Goal: Navigation & Orientation: Find specific page/section

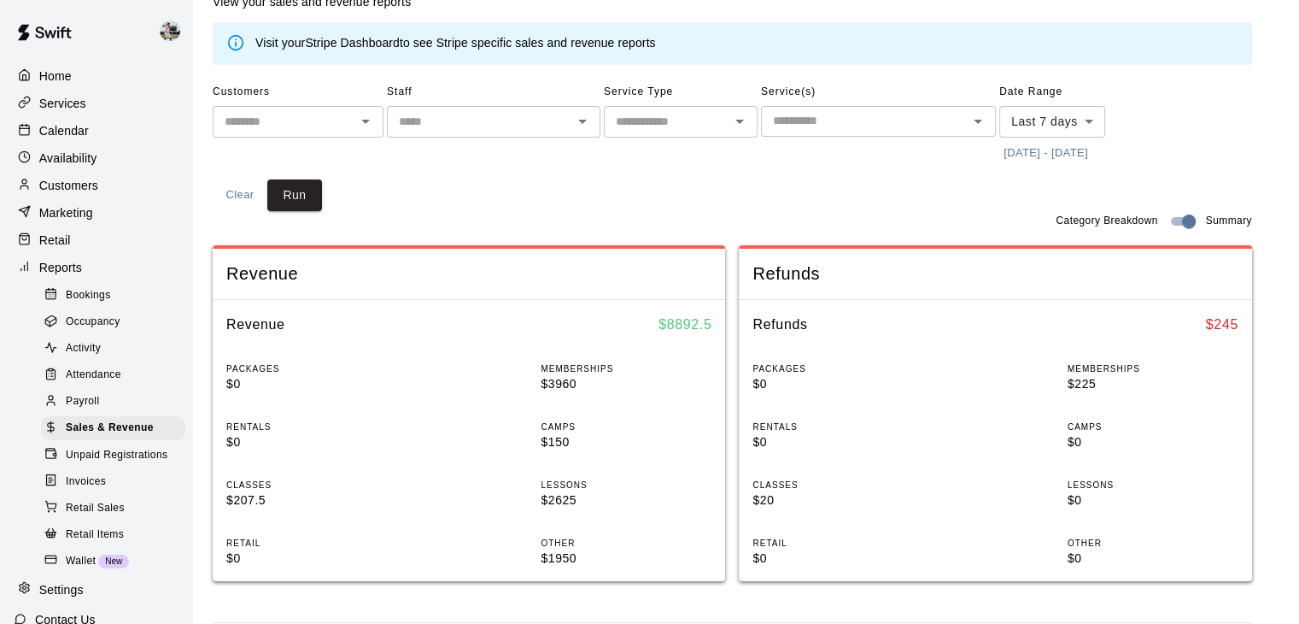
scroll to position [106, 0]
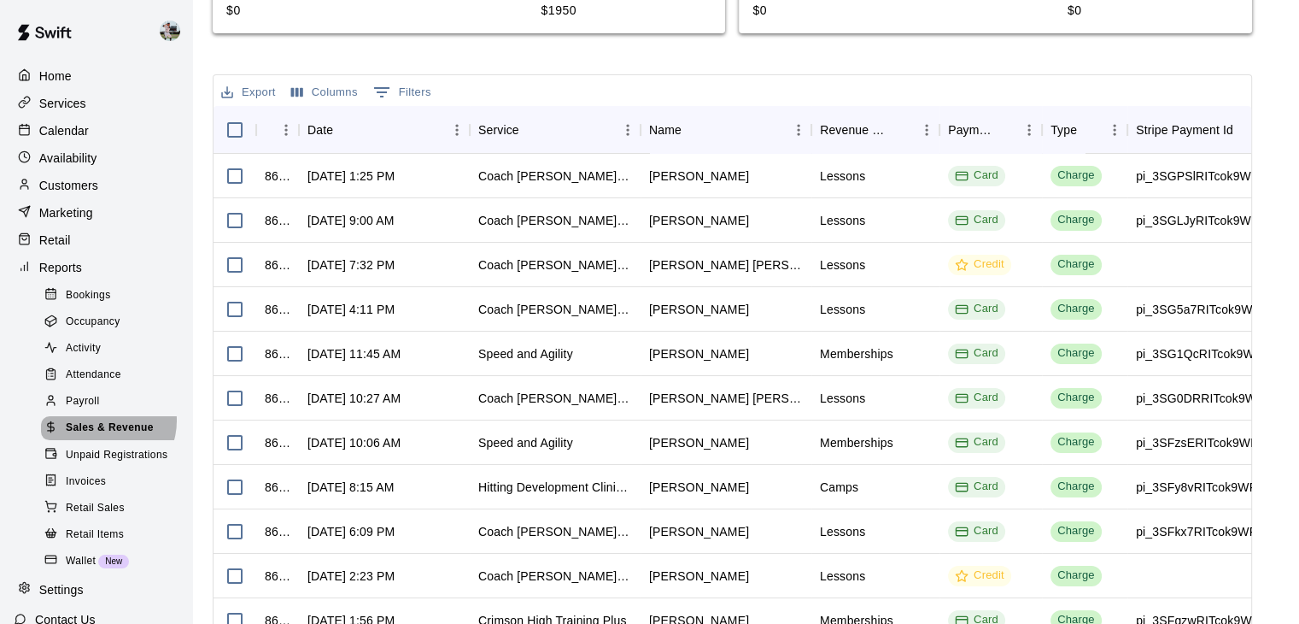
click at [103, 436] on span "Sales & Revenue" at bounding box center [110, 427] width 88 height 17
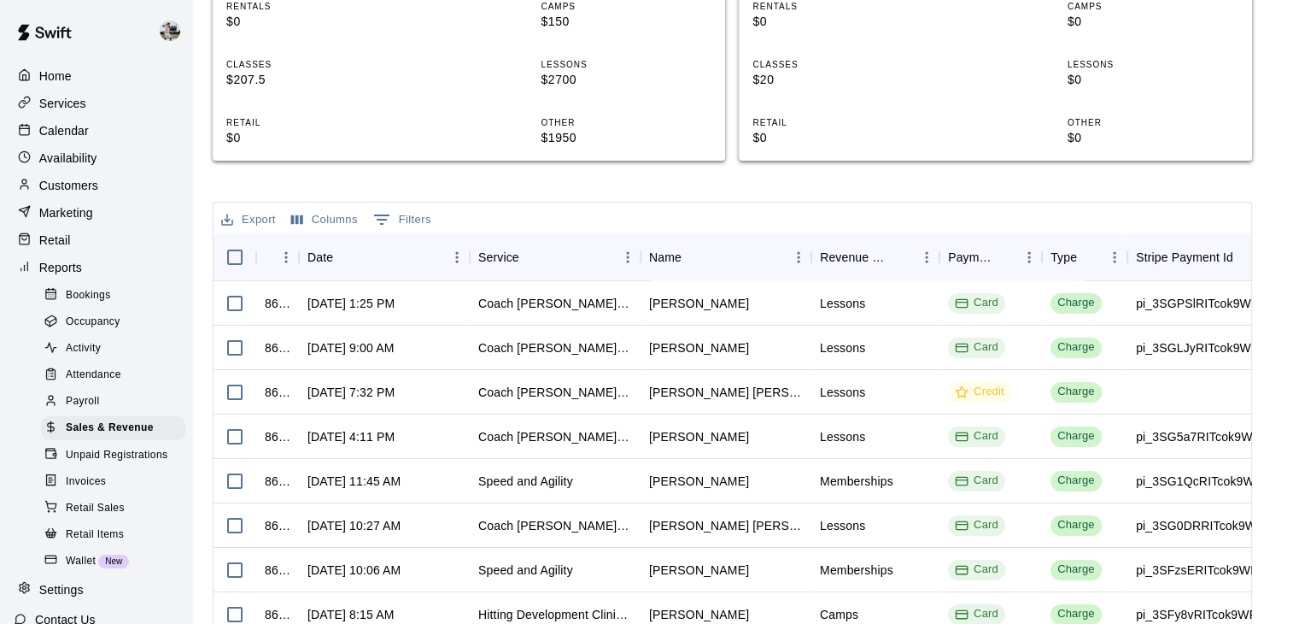
click at [75, 129] on p "Calendar" at bounding box center [64, 130] width 50 height 17
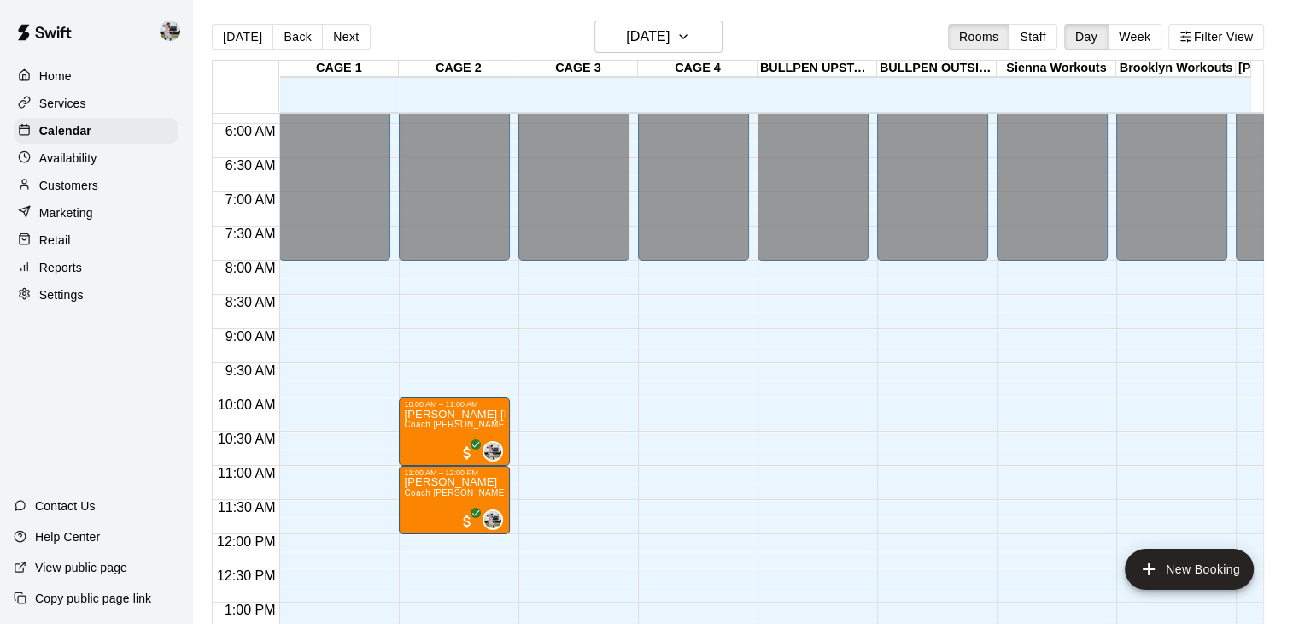
scroll to position [413, 0]
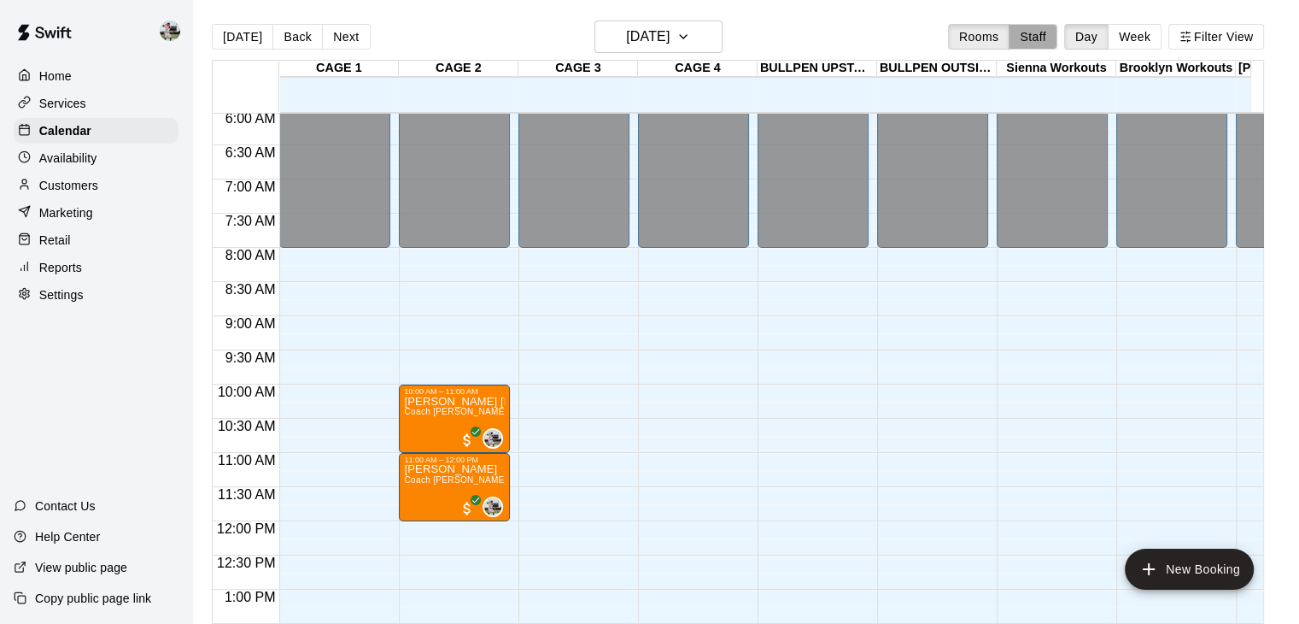
click at [1041, 31] on button "Staff" at bounding box center [1033, 37] width 49 height 26
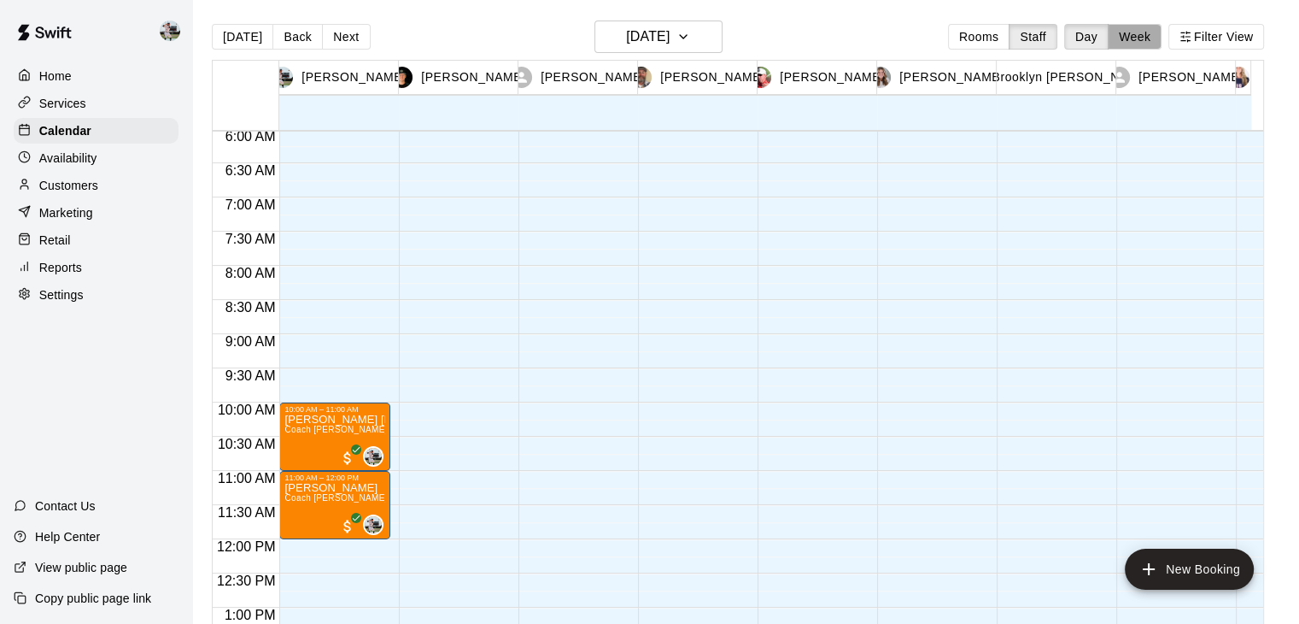
click at [1146, 38] on button "Week" at bounding box center [1135, 37] width 54 height 26
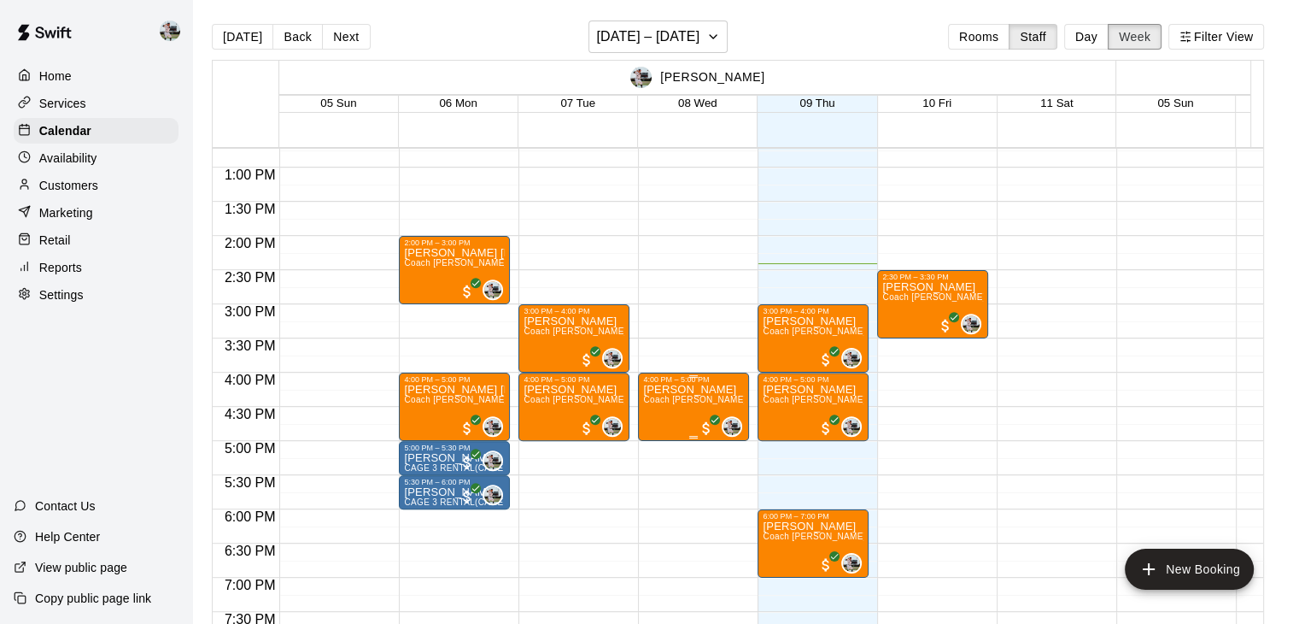
scroll to position [870, 0]
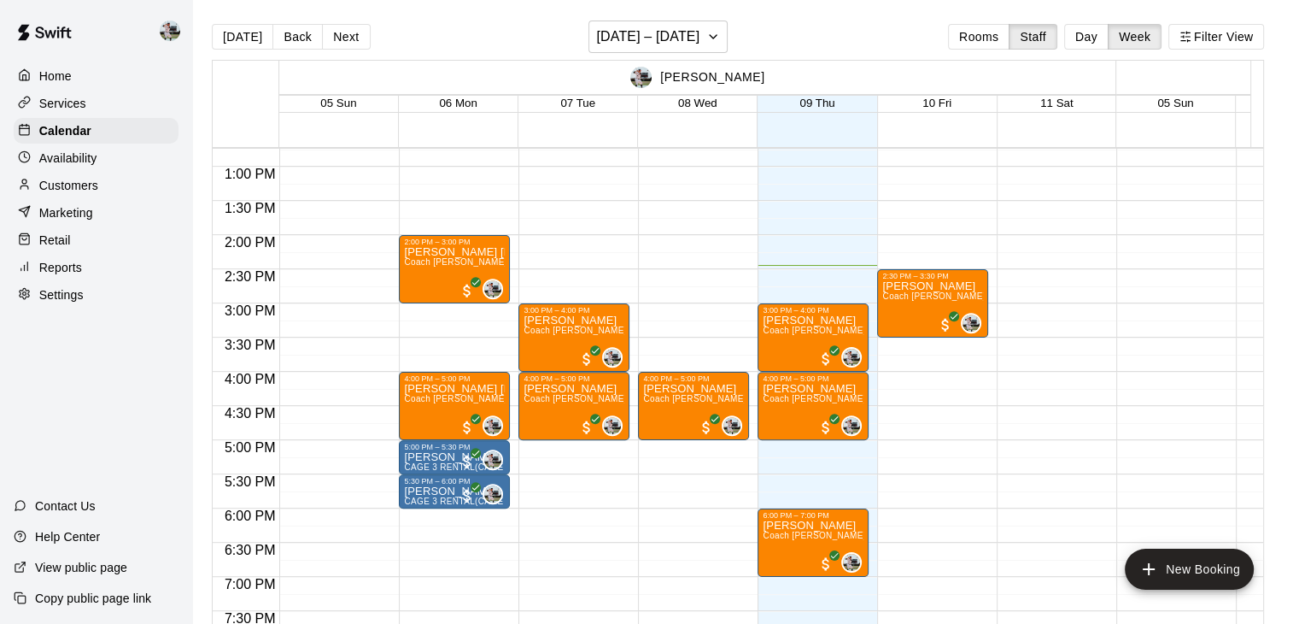
click at [104, 79] on div "Home" at bounding box center [96, 76] width 165 height 26
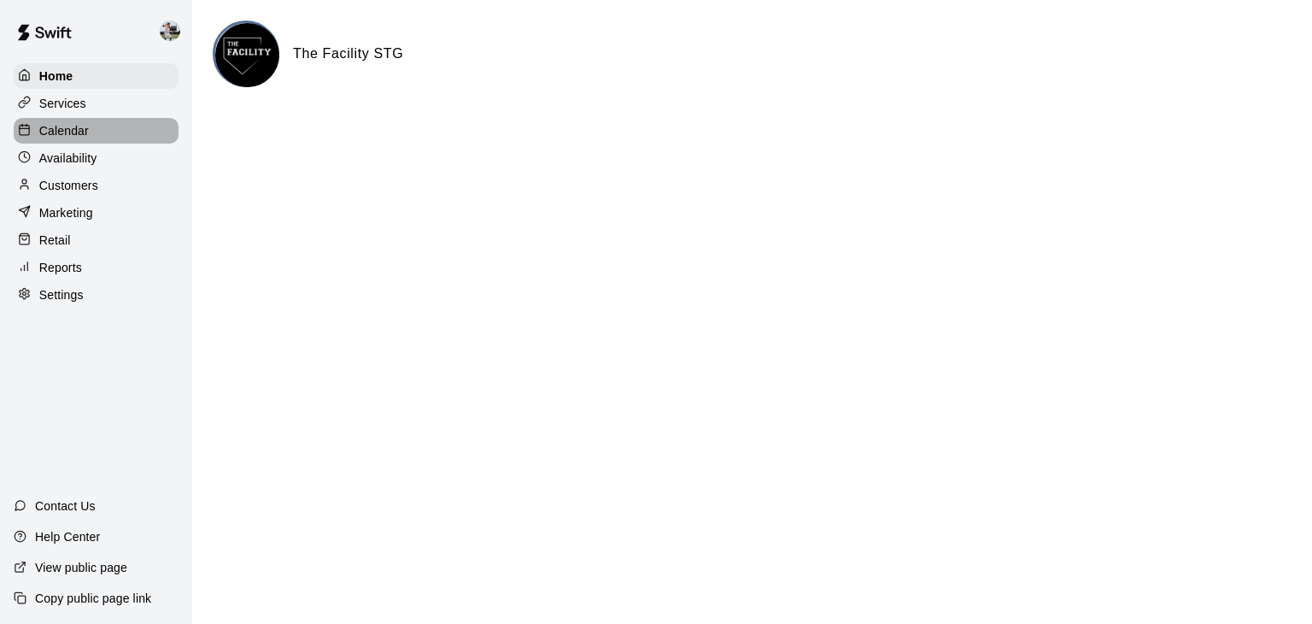
click at [113, 135] on div "Calendar" at bounding box center [96, 131] width 165 height 26
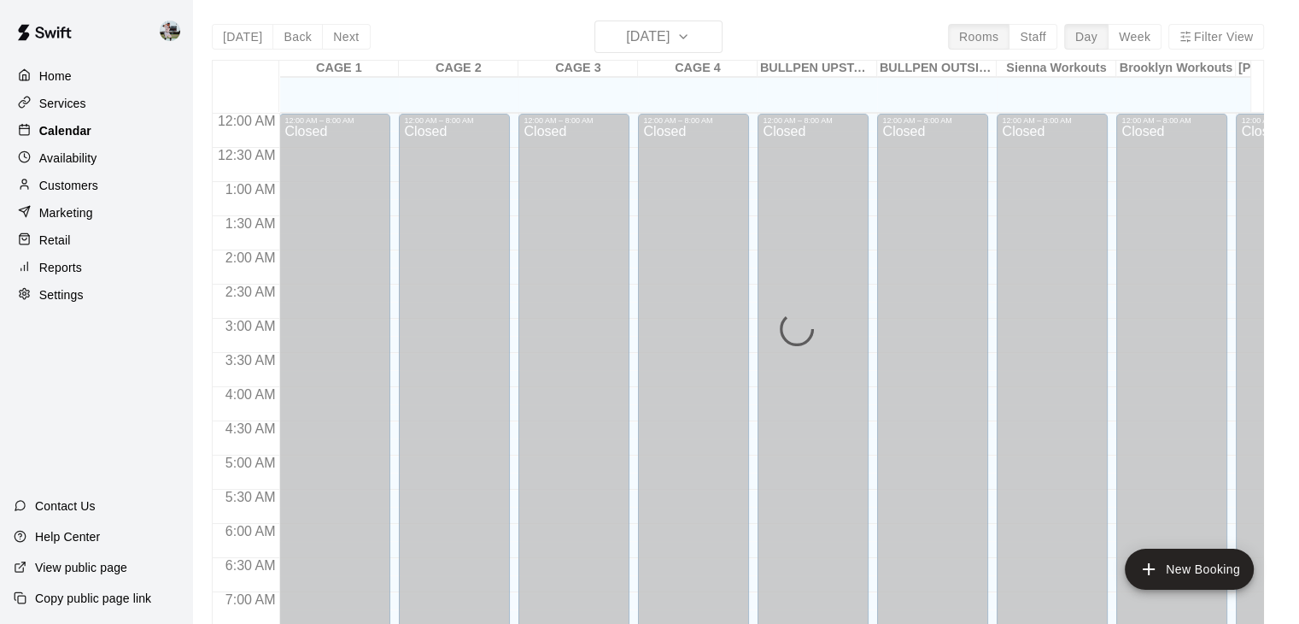
scroll to position [987, 0]
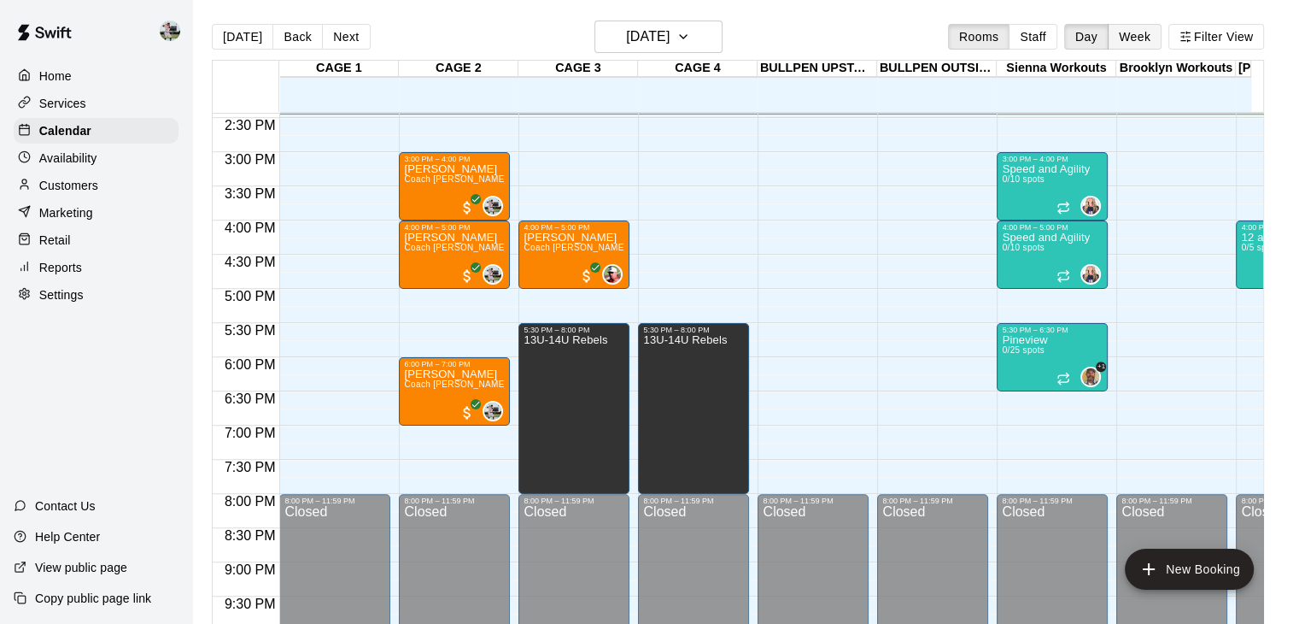
click at [1146, 36] on button "Week" at bounding box center [1135, 37] width 54 height 26
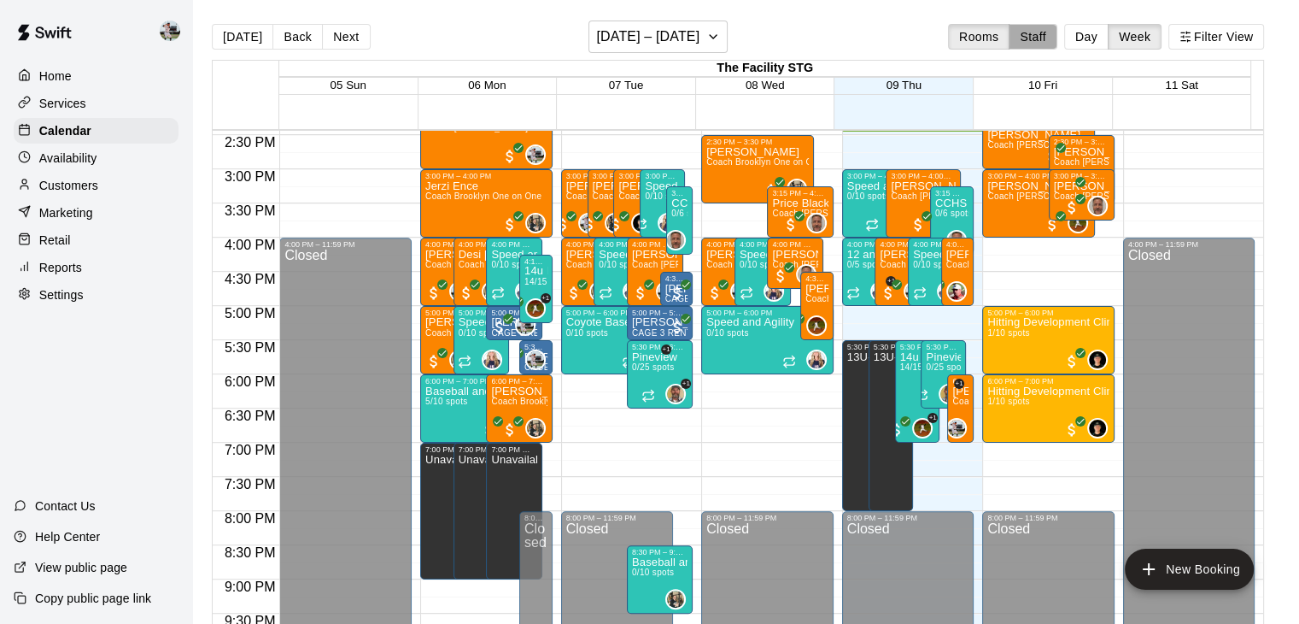
click at [1058, 38] on button "Staff" at bounding box center [1033, 37] width 49 height 26
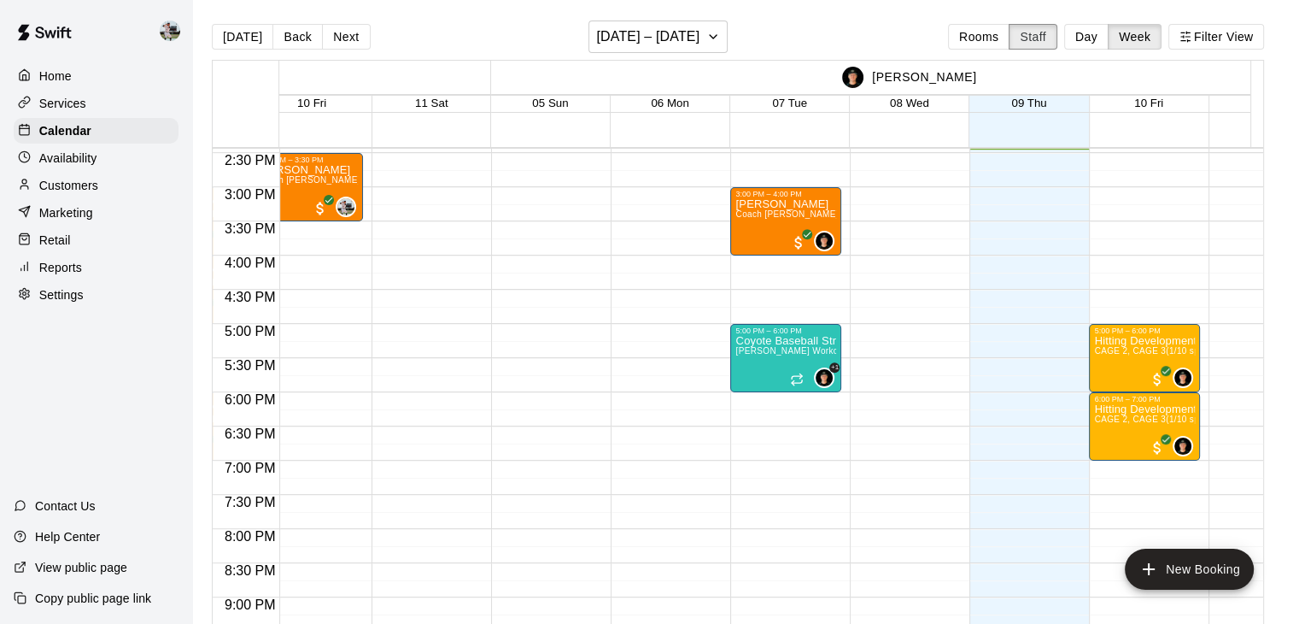
scroll to position [0, 624]
click at [87, 194] on p "Customers" at bounding box center [68, 185] width 59 height 17
